Goal: Navigation & Orientation: Find specific page/section

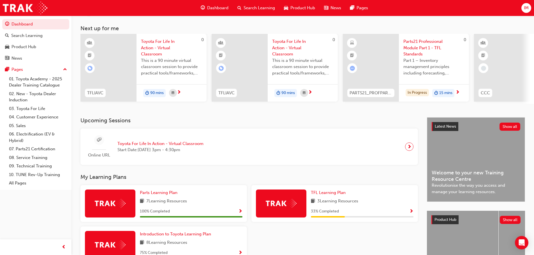
scroll to position [28, 0]
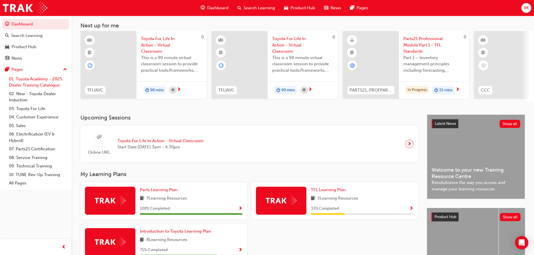
click at [30, 82] on link "01. Toyota Academy - 2025 Dealer Training Catalogue" at bounding box center [38, 82] width 62 height 15
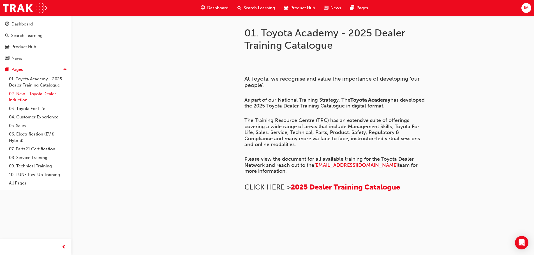
click at [34, 91] on link "02. New - Toyota Dealer Induction" at bounding box center [38, 97] width 62 height 15
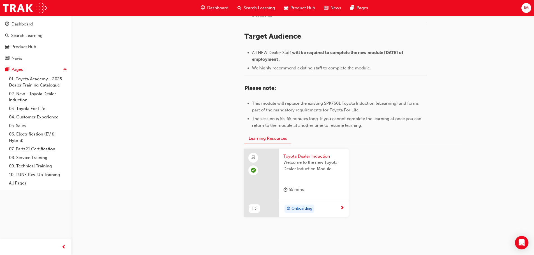
scroll to position [233, 0]
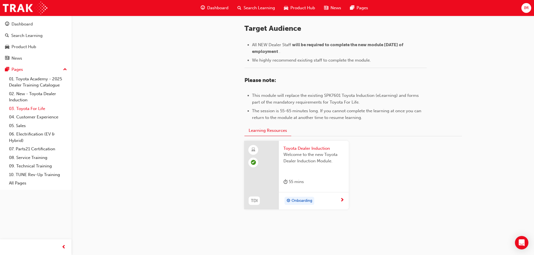
click at [31, 107] on link "03. Toyota For Life" at bounding box center [38, 109] width 62 height 9
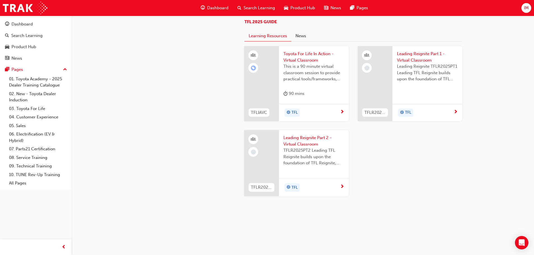
scroll to position [551, 0]
click at [36, 25] on div "Dashboard" at bounding box center [35, 24] width 61 height 7
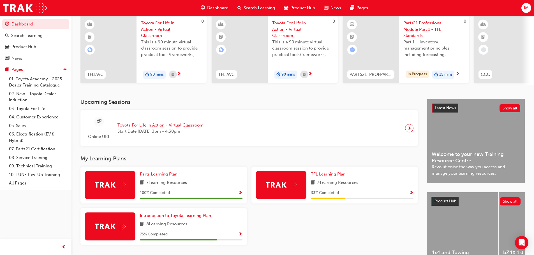
scroll to position [37, 0]
